Goal: Find specific page/section: Find specific page/section

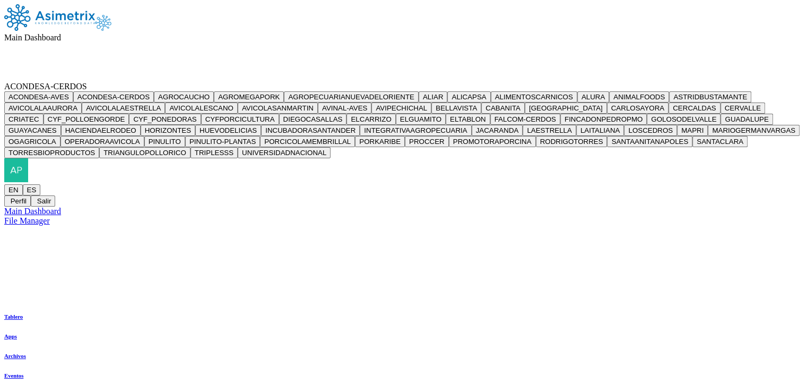
click at [87, 82] on icon at bounding box center [87, 86] width 0 height 9
click at [214, 96] on button "AGROCAUCHO" at bounding box center [184, 96] width 60 height 11
click at [64, 82] on icon at bounding box center [64, 86] width 0 height 9
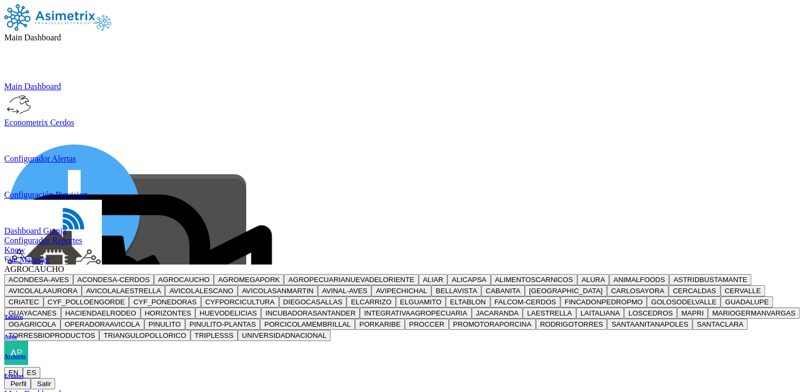
click at [284, 274] on button "AGROMEGAPORK" at bounding box center [249, 279] width 70 height 11
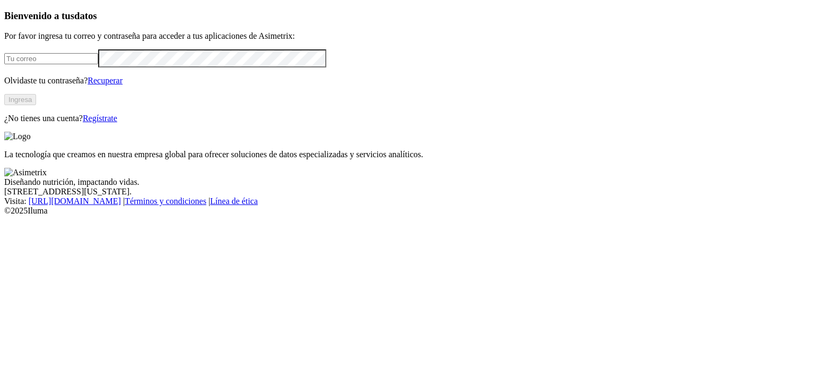
type input "[EMAIL_ADDRESS][PERSON_NAME][DOMAIN_NAME]"
click at [36, 105] on button "Ingresa" at bounding box center [20, 99] width 32 height 11
